Goal: Information Seeking & Learning: Learn about a topic

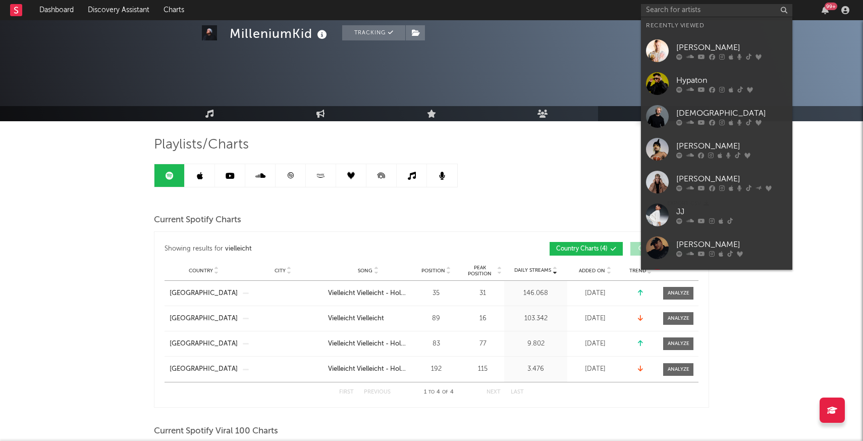
scroll to position [398, 0]
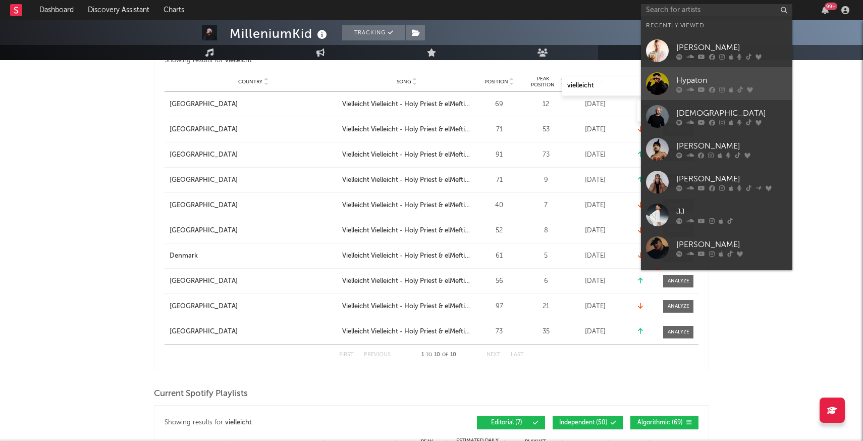
click at [659, 93] on div at bounding box center [657, 83] width 23 height 23
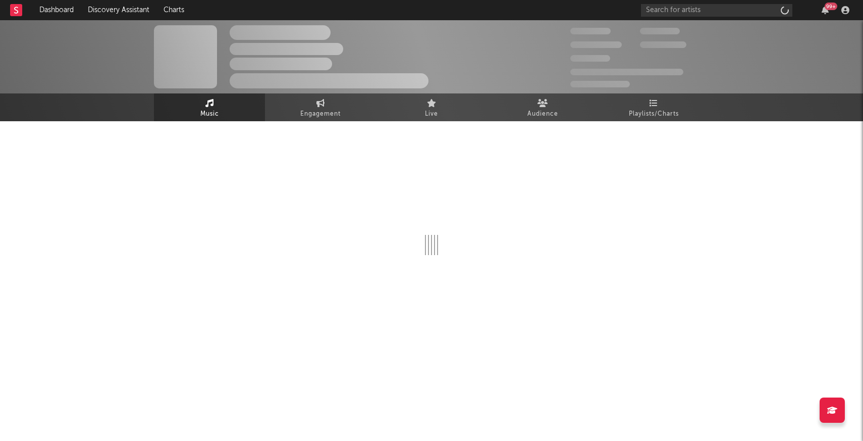
select select "6m"
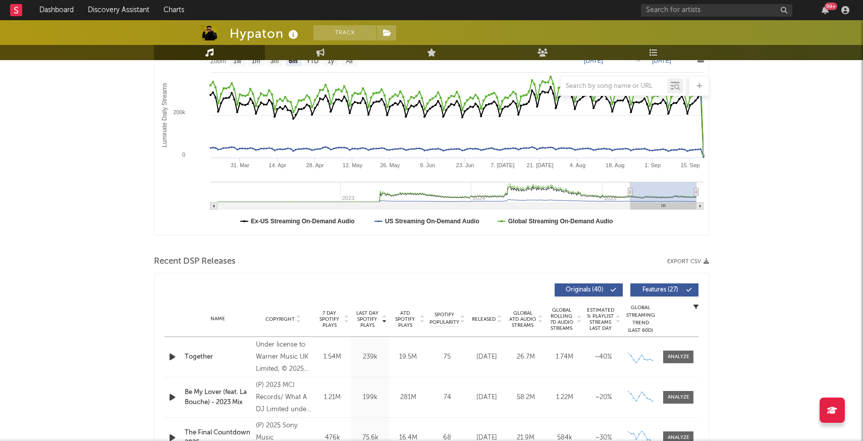
scroll to position [152, 0]
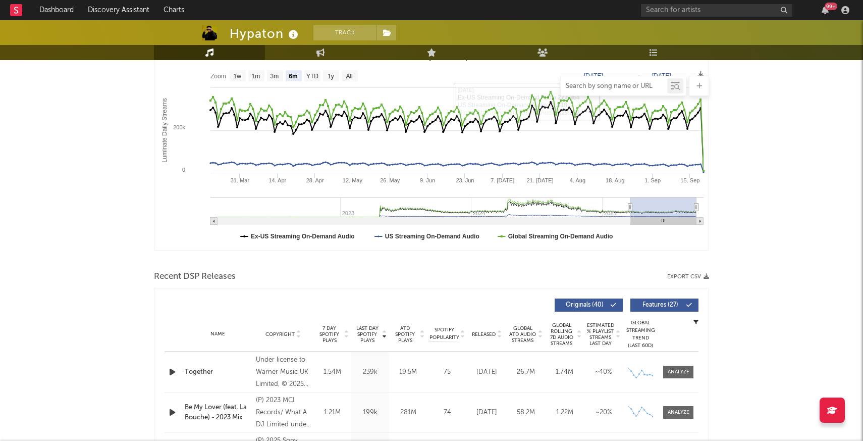
click at [598, 83] on input "text" at bounding box center [614, 86] width 106 height 8
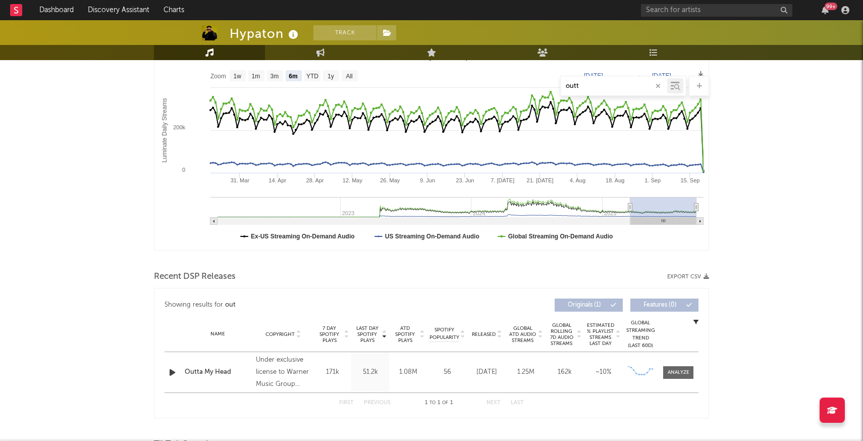
type input "outta"
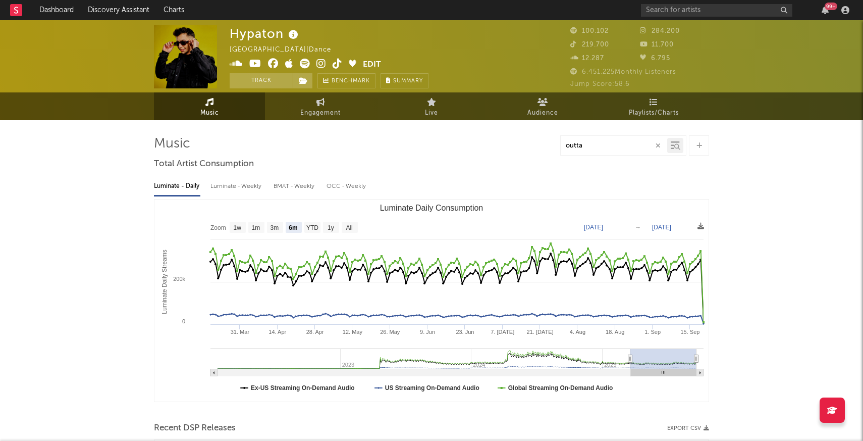
scroll to position [0, 0]
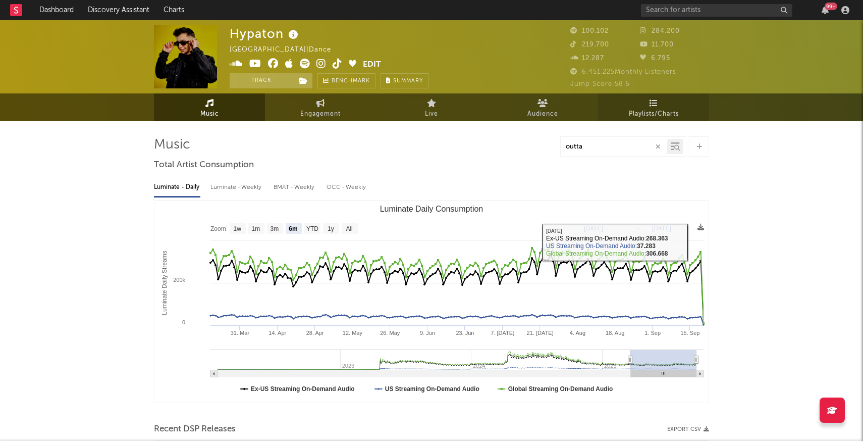
click at [662, 105] on link "Playlists/Charts" at bounding box center [653, 107] width 111 height 28
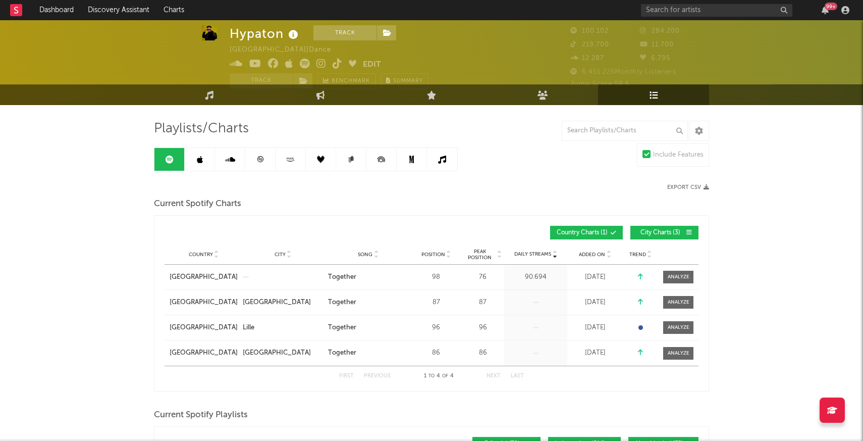
scroll to position [17, 0]
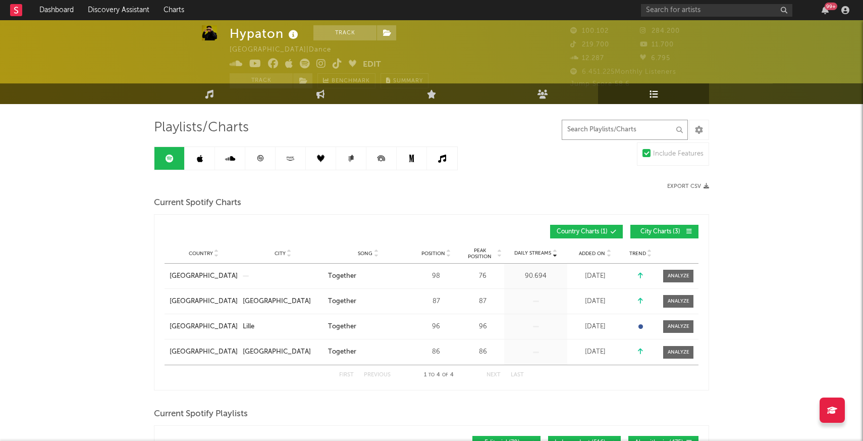
click at [596, 129] on input "text" at bounding box center [625, 130] width 126 height 20
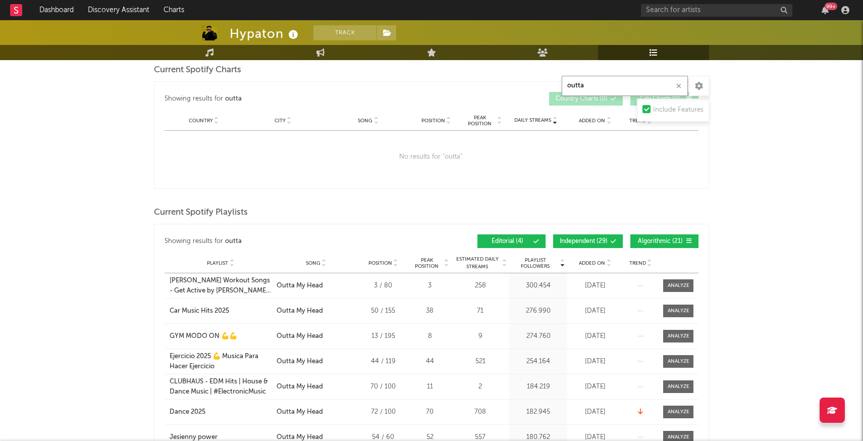
scroll to position [160, 0]
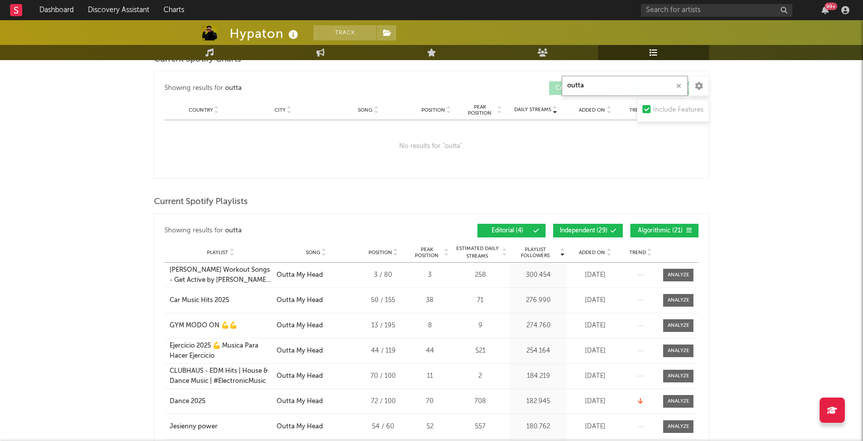
type input "outta"
click at [647, 231] on span "Algorithmic ( 21 )" at bounding box center [660, 231] width 46 height 6
click at [586, 234] on button "Independent ( 29 )" at bounding box center [588, 231] width 70 height 14
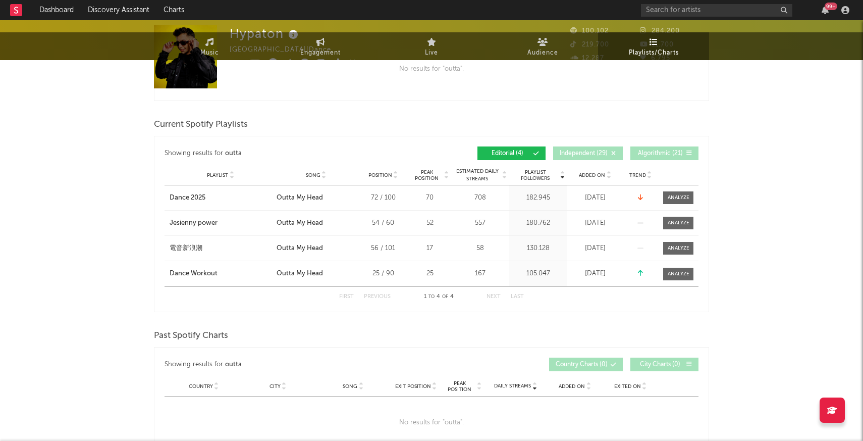
scroll to position [0, 0]
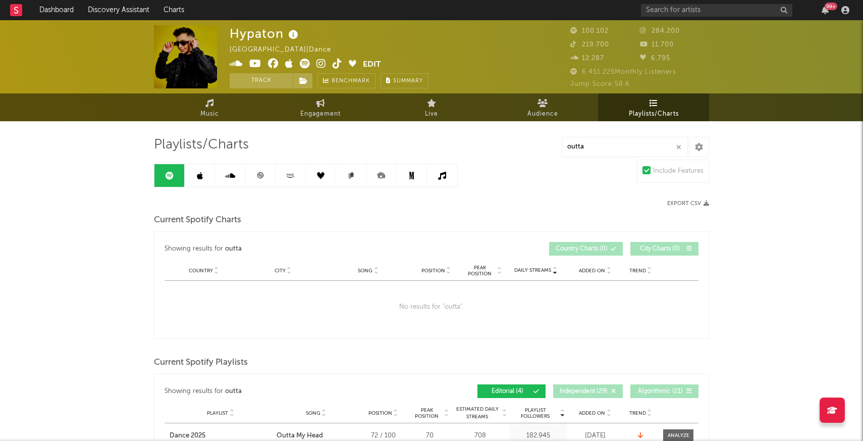
click at [202, 179] on icon at bounding box center [200, 176] width 6 height 8
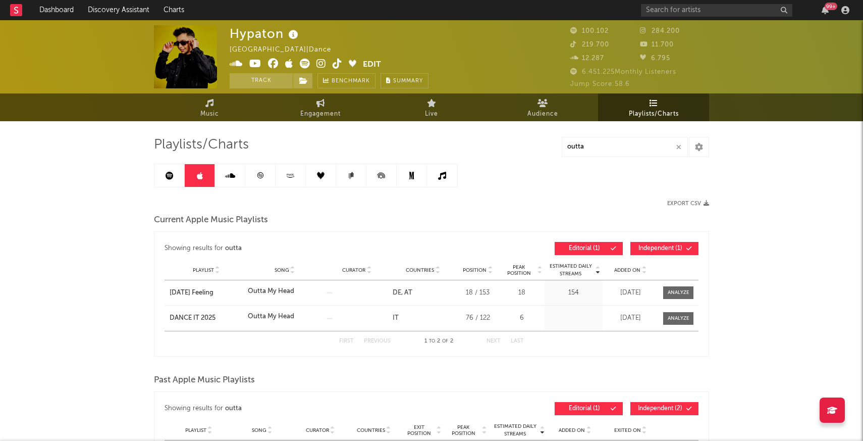
click at [227, 172] on icon at bounding box center [230, 176] width 10 height 8
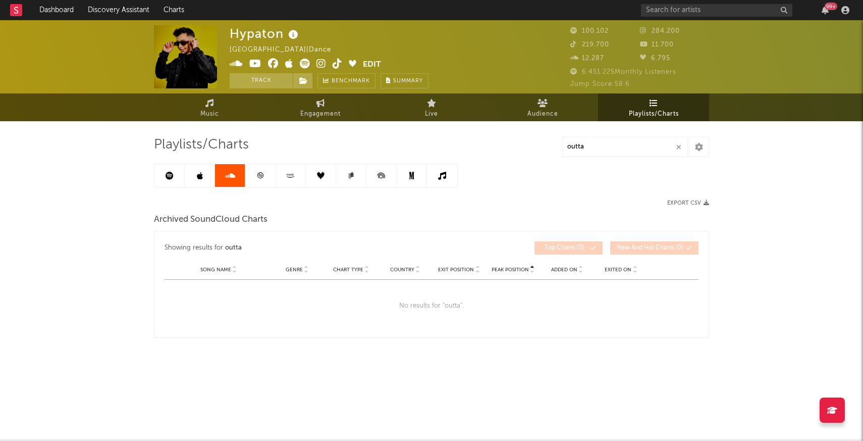
click at [254, 175] on link at bounding box center [260, 175] width 30 height 23
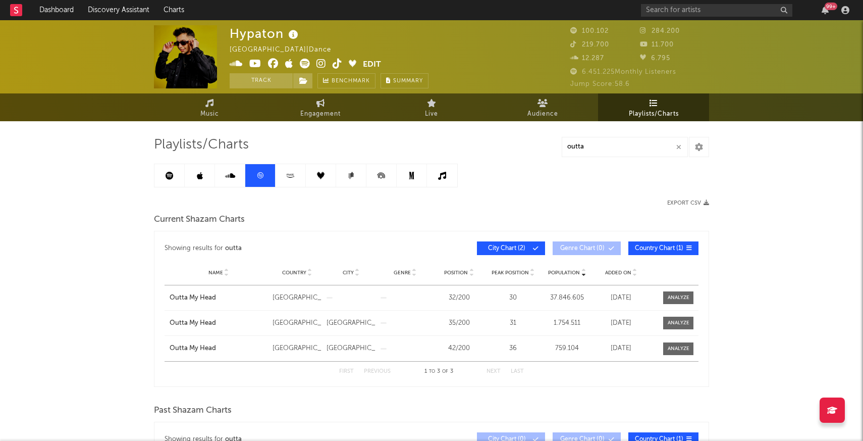
click at [288, 176] on icon at bounding box center [291, 176] width 12 height 8
